Goal: Entertainment & Leisure: Consume media (video, audio)

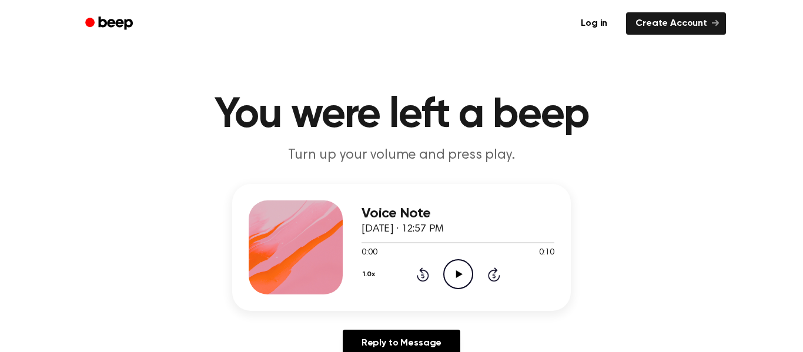
click at [461, 272] on icon "Play Audio" at bounding box center [458, 274] width 30 height 30
click at [413, 239] on div at bounding box center [458, 242] width 193 height 9
click at [452, 239] on div at bounding box center [458, 242] width 193 height 9
click at [452, 279] on icon "Play Audio" at bounding box center [458, 274] width 30 height 30
click at [473, 242] on div at bounding box center [458, 242] width 193 height 1
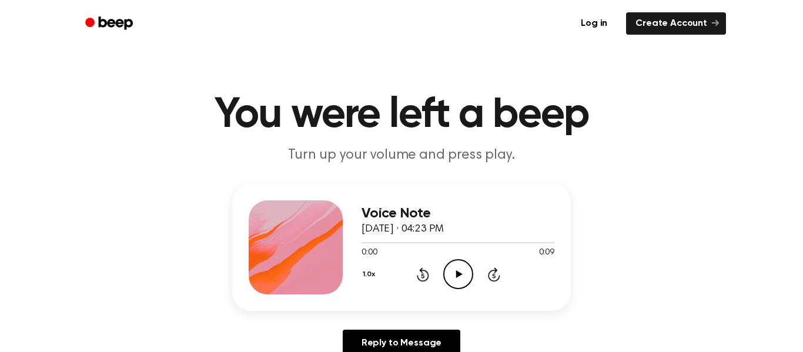
click at [460, 273] on icon at bounding box center [459, 275] width 6 height 8
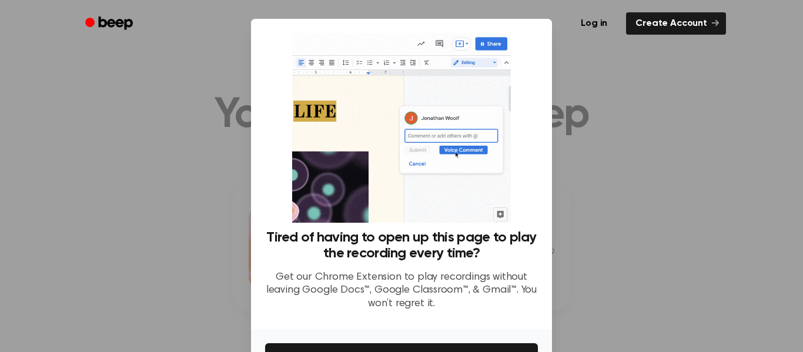
click at [572, 118] on div at bounding box center [401, 176] width 803 height 352
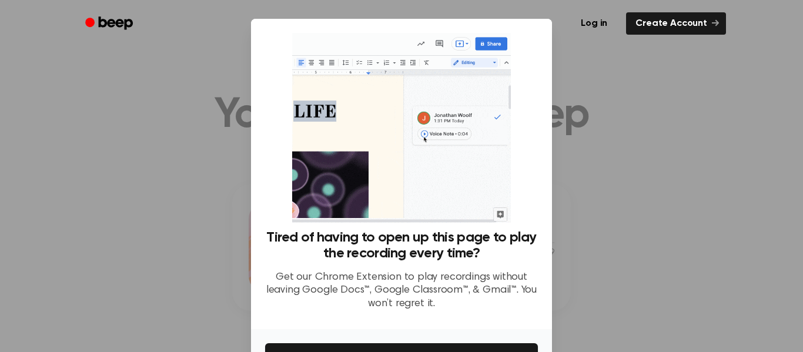
click at [541, 179] on div "Tired of having to open up this page to play the recording every time? Get our …" at bounding box center [401, 174] width 301 height 311
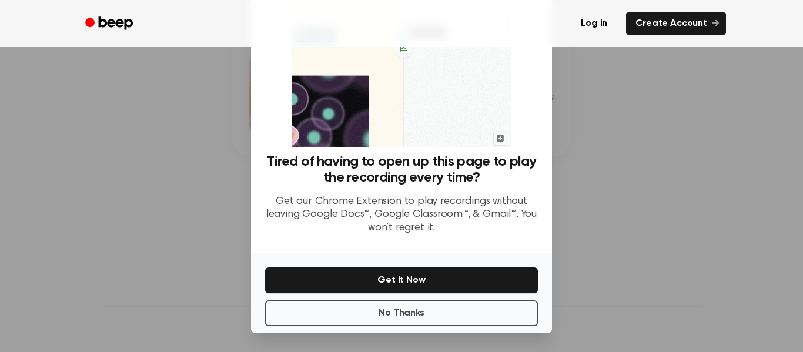
scroll to position [251, 0]
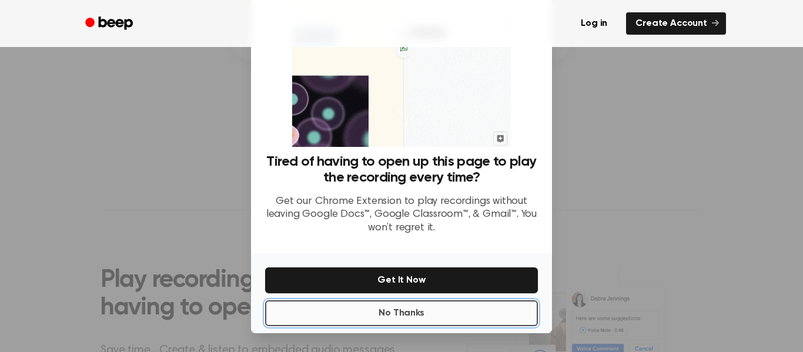
click at [495, 309] on button "No Thanks" at bounding box center [401, 314] width 273 height 26
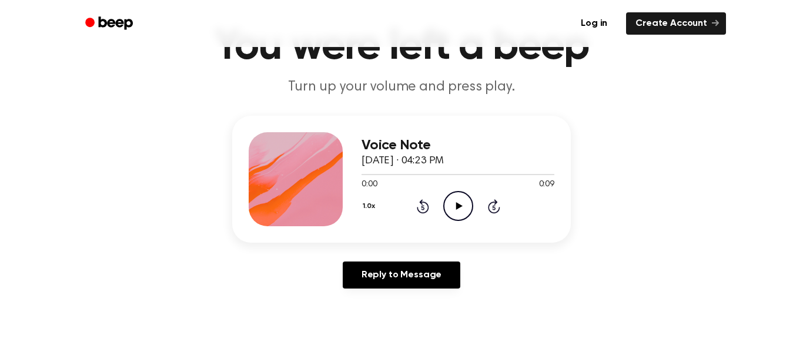
scroll to position [65, 0]
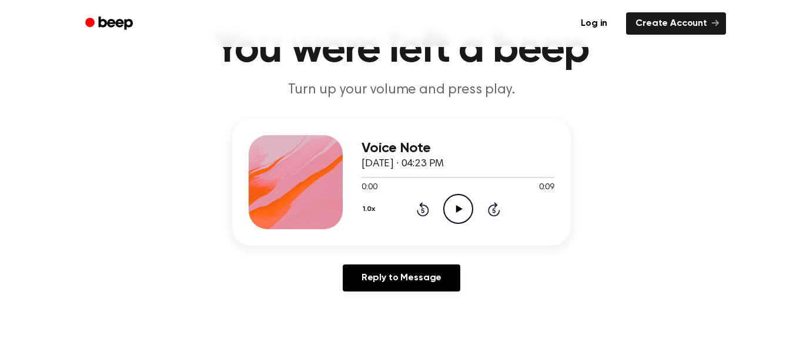
click at [463, 219] on icon "Play Audio" at bounding box center [458, 209] width 30 height 30
click at [484, 173] on div at bounding box center [458, 176] width 193 height 9
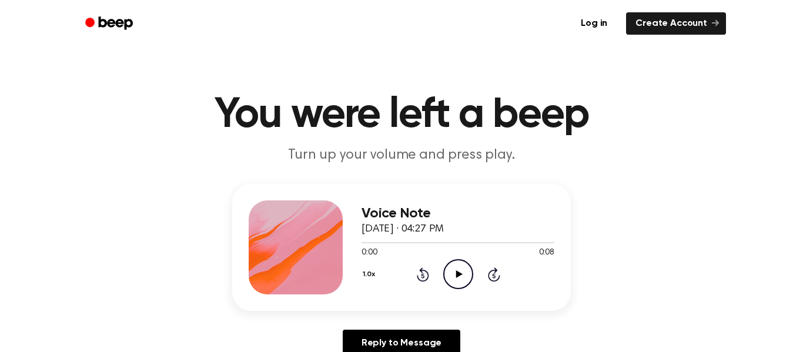
click at [457, 260] on circle at bounding box center [458, 274] width 29 height 29
click at [467, 279] on icon "Pause Audio" at bounding box center [458, 274] width 30 height 30
click at [466, 279] on icon "Play Audio" at bounding box center [458, 274] width 30 height 30
click at [482, 239] on div at bounding box center [458, 242] width 193 height 9
click at [464, 272] on icon "Play Audio" at bounding box center [458, 274] width 30 height 30
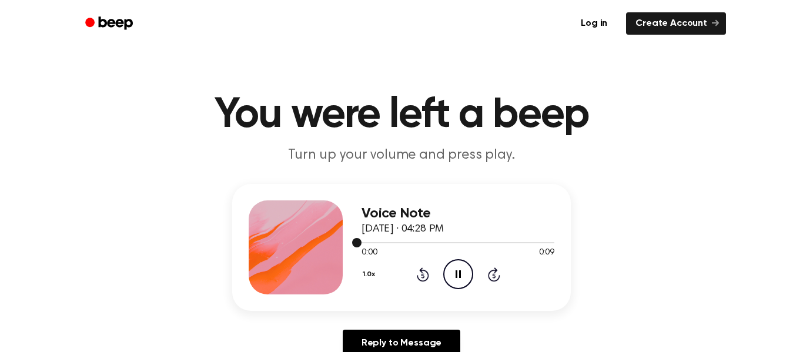
click at [473, 243] on div at bounding box center [458, 242] width 193 height 1
click at [463, 278] on icon "Play Audio" at bounding box center [458, 274] width 30 height 30
click at [488, 239] on div at bounding box center [458, 242] width 193 height 9
click at [493, 243] on div at bounding box center [458, 242] width 193 height 1
click at [463, 279] on icon "Play Audio" at bounding box center [458, 274] width 30 height 30
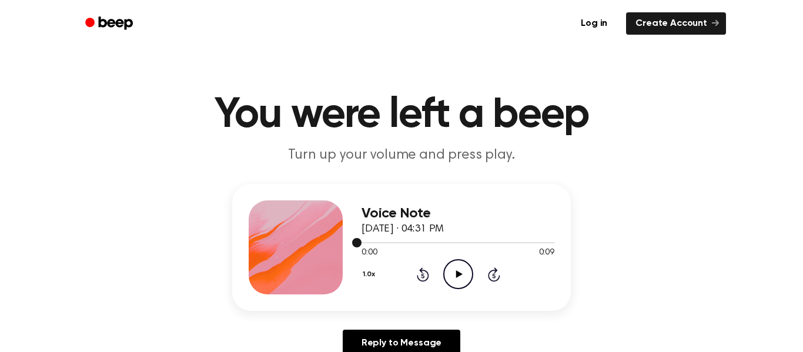
click at [470, 241] on div at bounding box center [458, 242] width 193 height 9
click at [459, 263] on icon "Play Audio" at bounding box center [458, 274] width 30 height 30
click at [479, 243] on div at bounding box center [458, 242] width 193 height 9
click at [456, 275] on icon at bounding box center [459, 275] width 6 height 8
click at [459, 275] on icon at bounding box center [459, 275] width 6 height 8
